Goal: Information Seeking & Learning: Learn about a topic

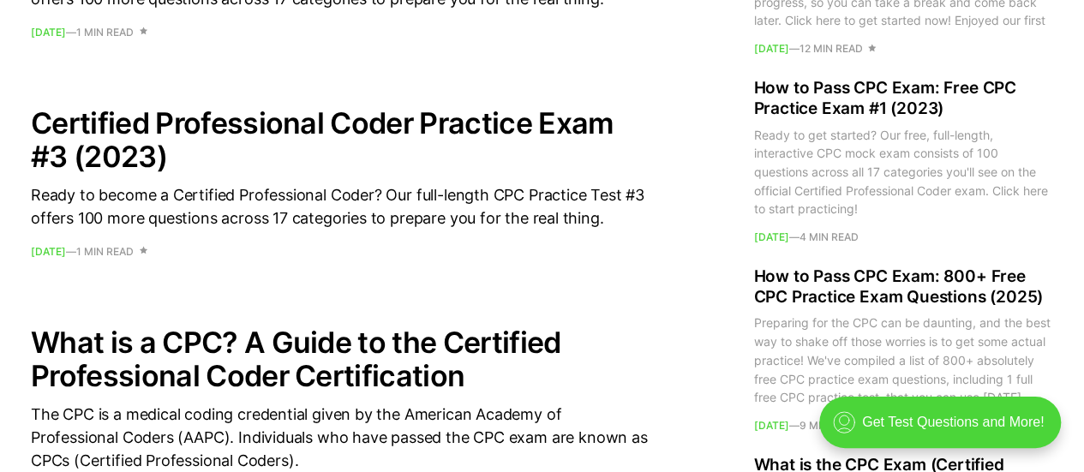
scroll to position [1919, 0]
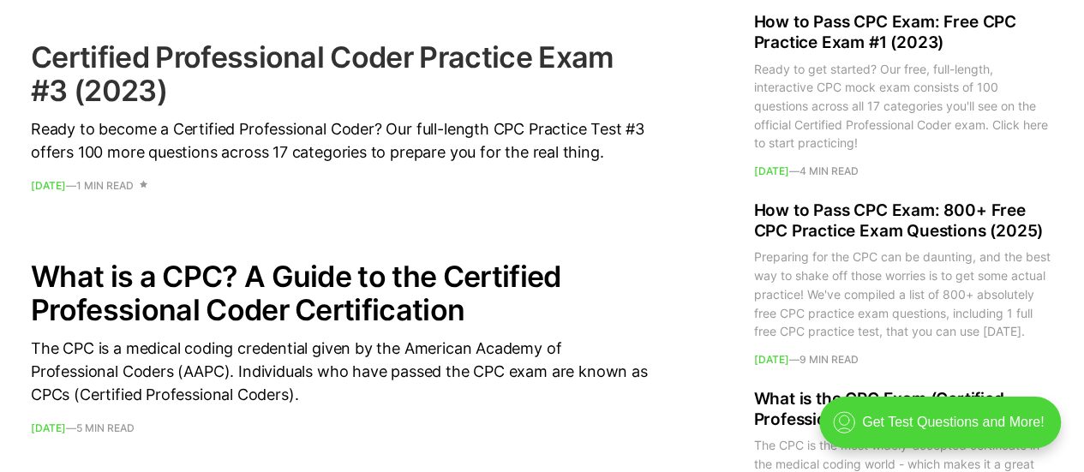
click at [233, 51] on h2 "Certified Professional Coder Practice Exam #3 (2023)" at bounding box center [339, 73] width 617 height 67
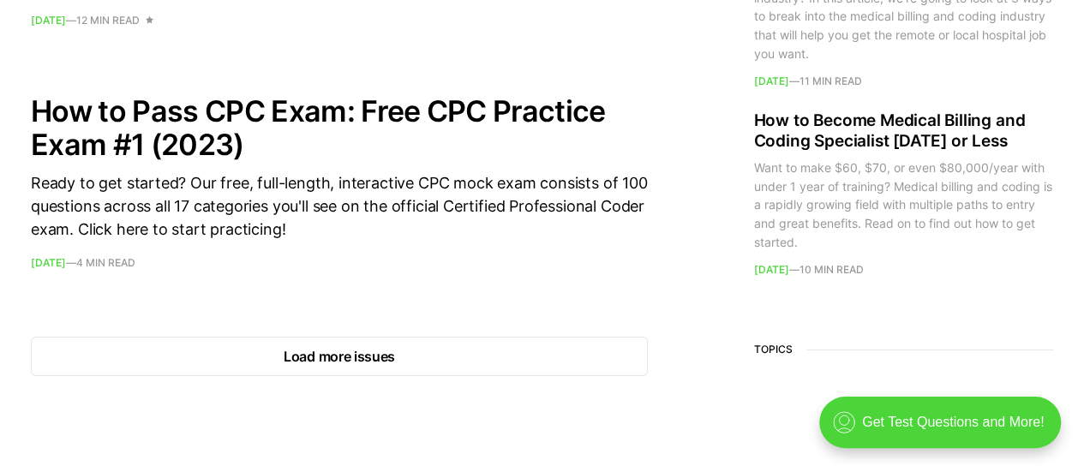
scroll to position [2604, 0]
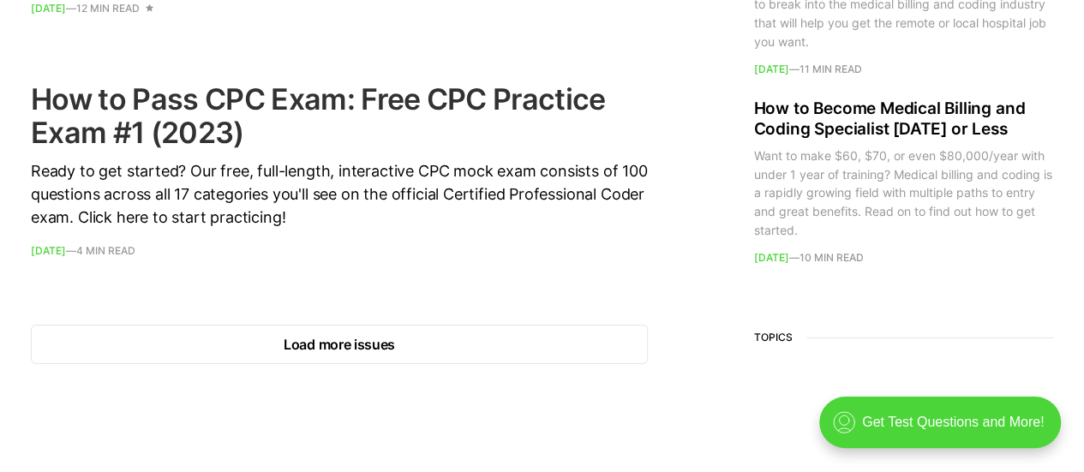
click at [152, 95] on h2 "How to Pass CPC Exam: Free CPC Practice Exam #1 (2023)" at bounding box center [339, 115] width 617 height 67
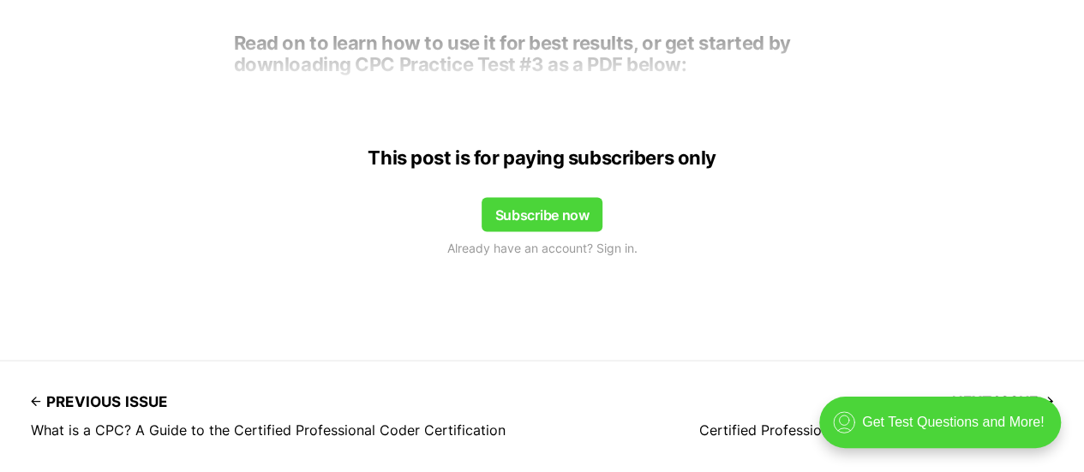
scroll to position [1439, 0]
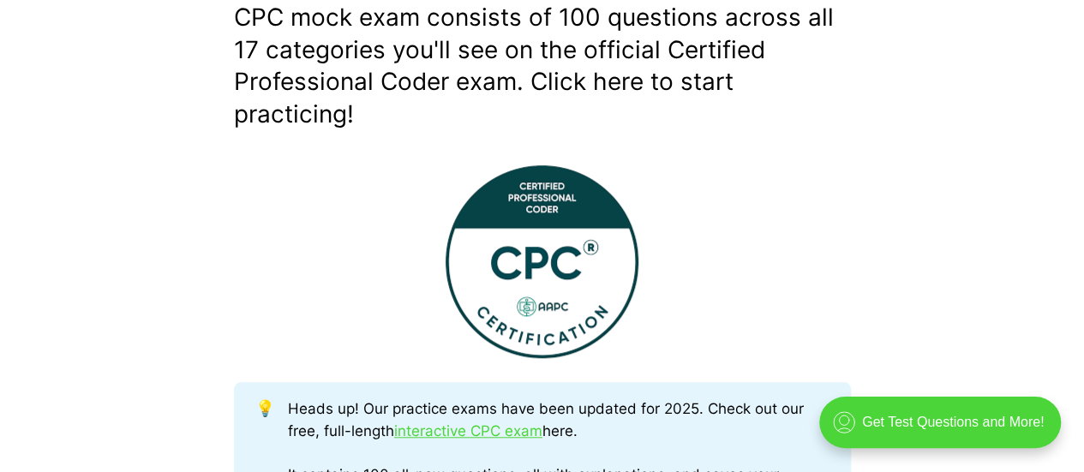
scroll to position [582, 0]
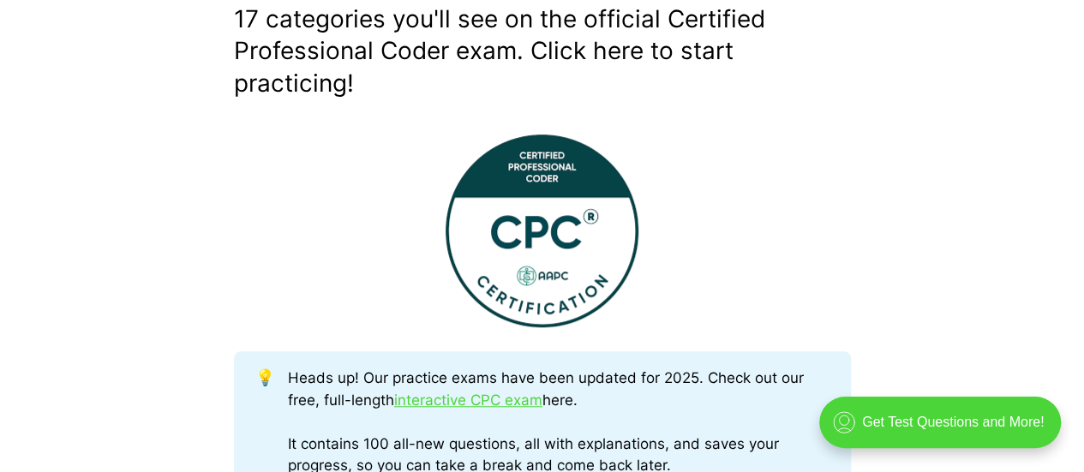
click at [538, 224] on img at bounding box center [541, 230] width 193 height 193
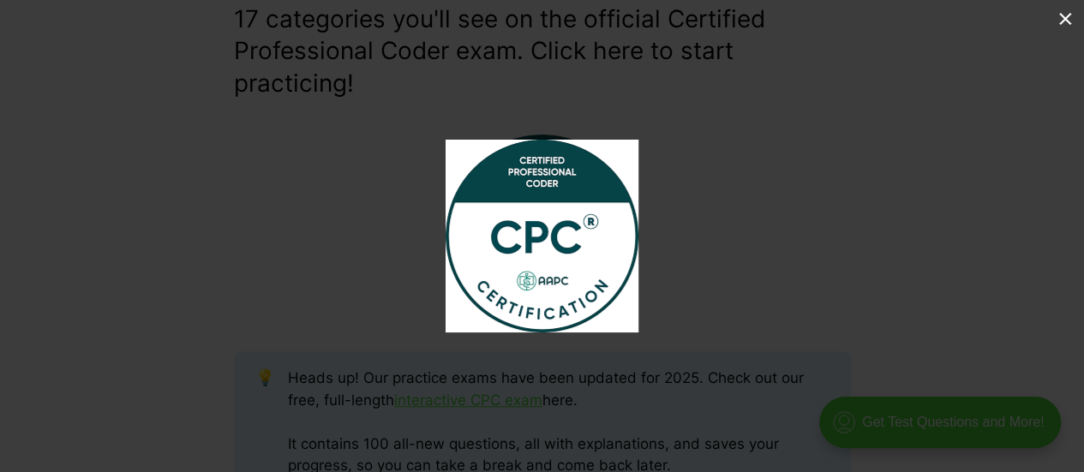
click at [403, 194] on div at bounding box center [542, 236] width 1084 height 472
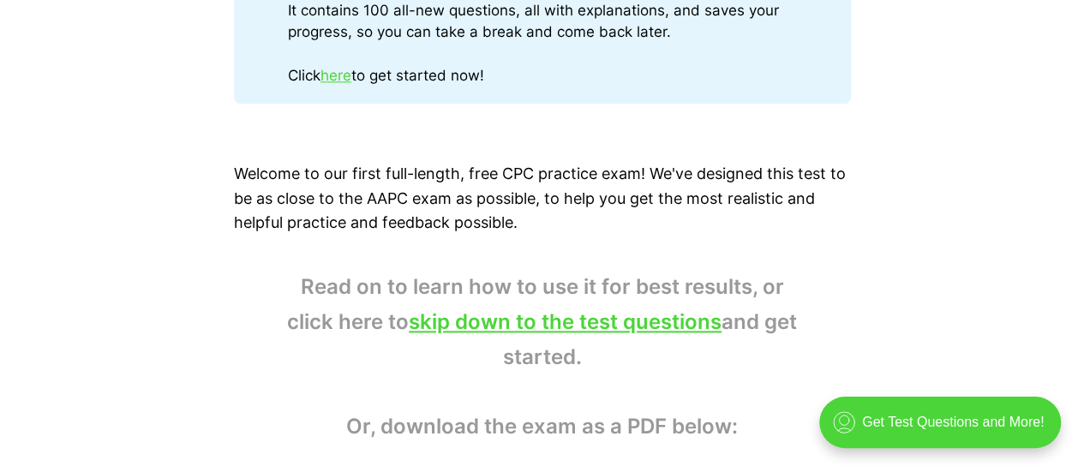
scroll to position [1028, 0]
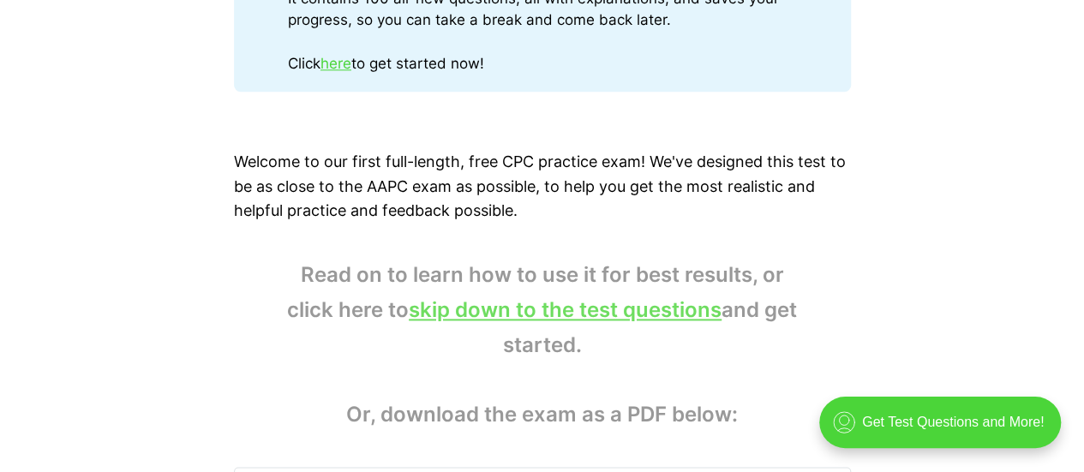
click at [543, 314] on link "skip down to the test questions" at bounding box center [565, 309] width 313 height 25
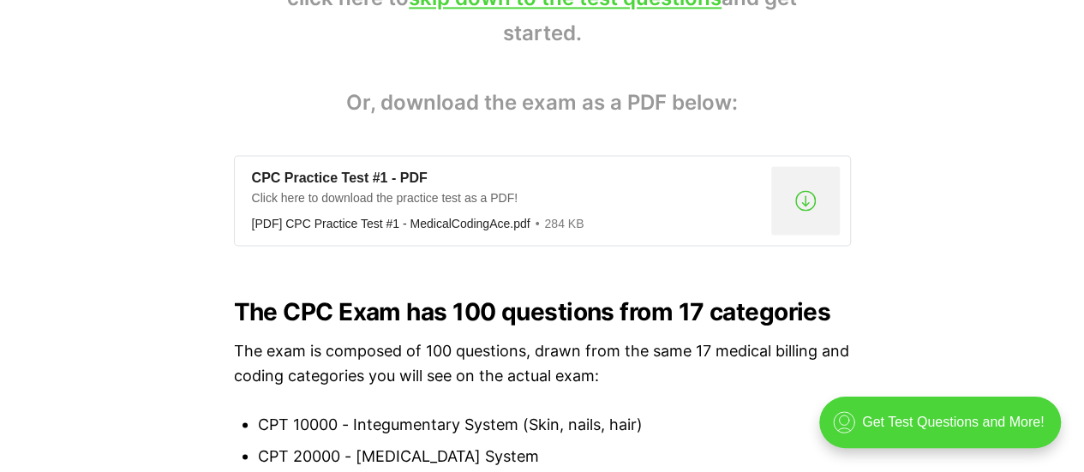
scroll to position [1371, 0]
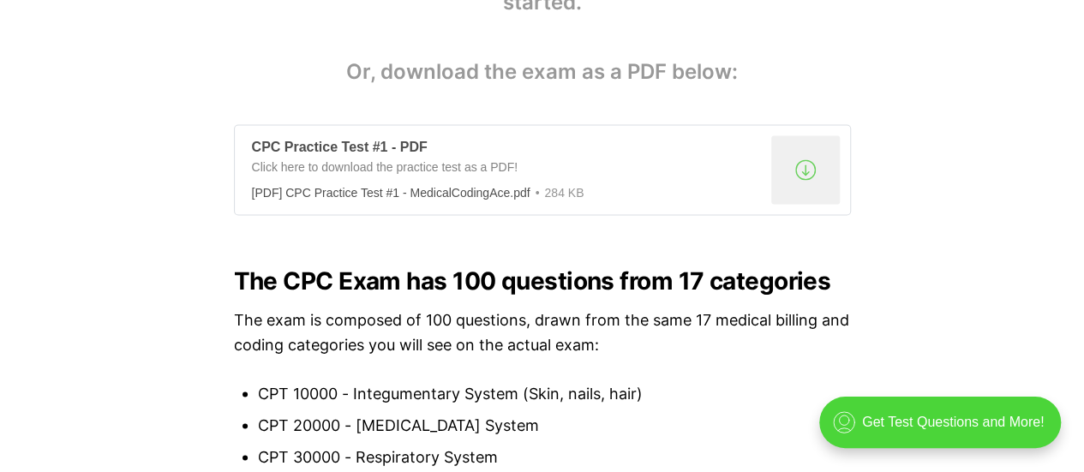
click at [383, 161] on div "Click here to download the practice test as a PDF!" at bounding box center [508, 169] width 512 height 21
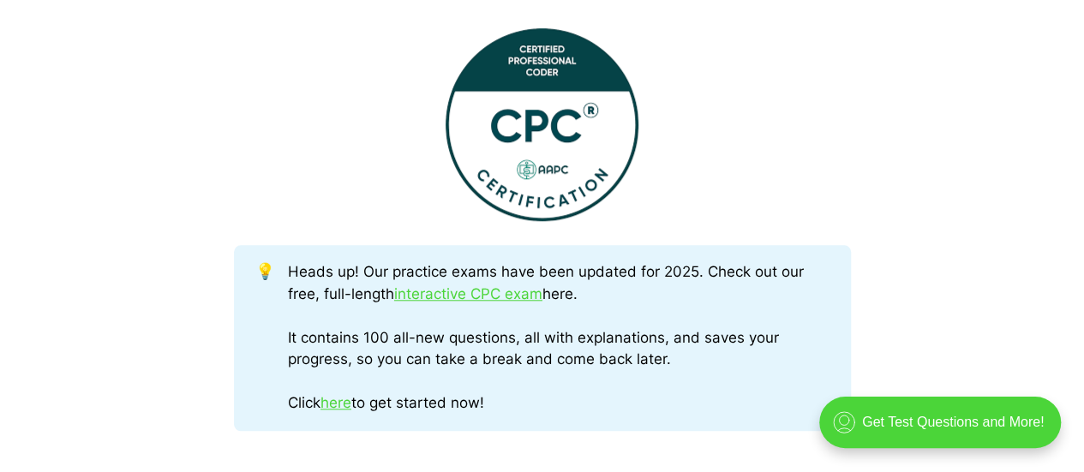
scroll to position [778, 0]
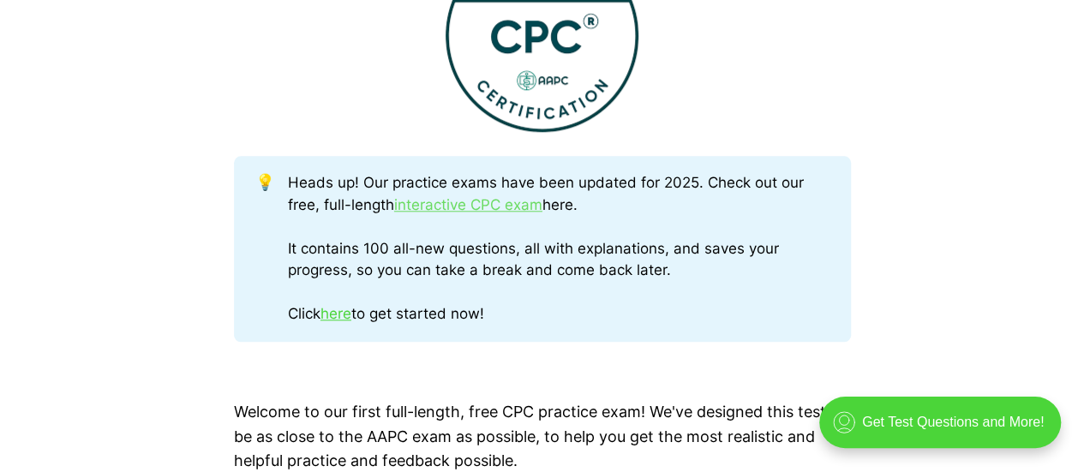
click at [487, 203] on link "interactive CPC exam" at bounding box center [468, 204] width 148 height 17
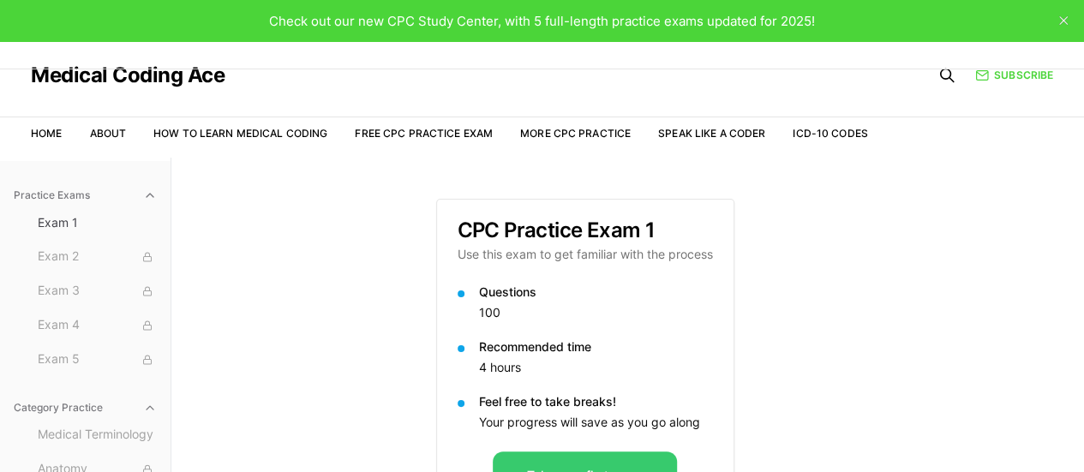
click at [632, 458] on button "Take your first exam" at bounding box center [585, 475] width 184 height 48
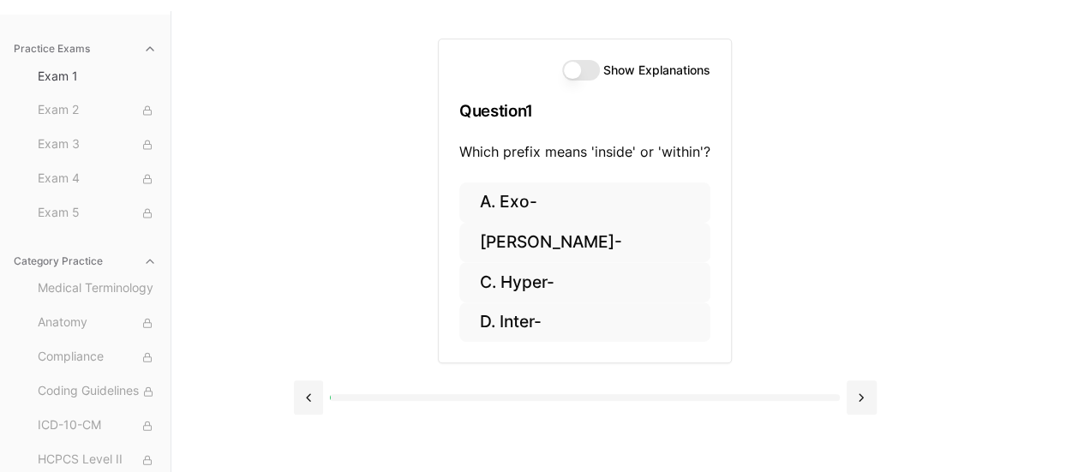
scroll to position [158, 0]
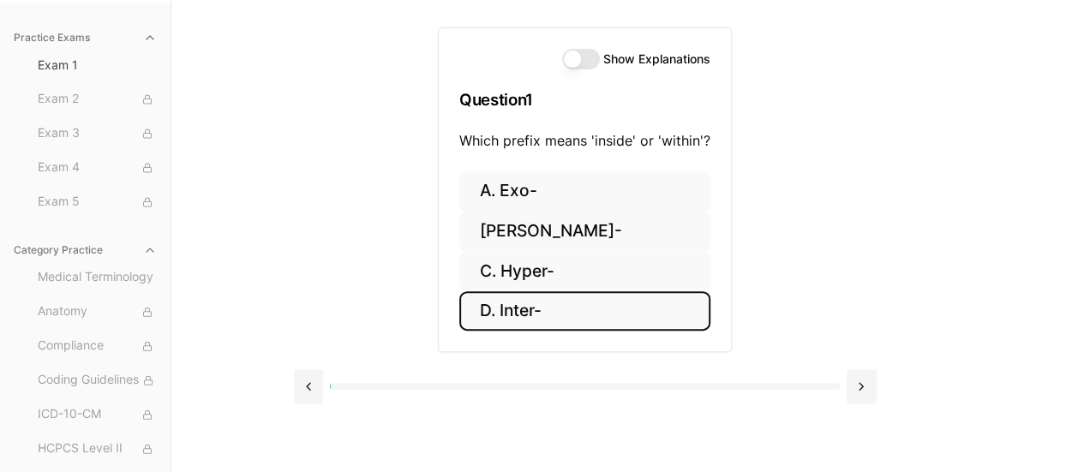
click at [501, 307] on button "D. Inter-" at bounding box center [584, 311] width 251 height 40
